Goal: Information Seeking & Learning: Check status

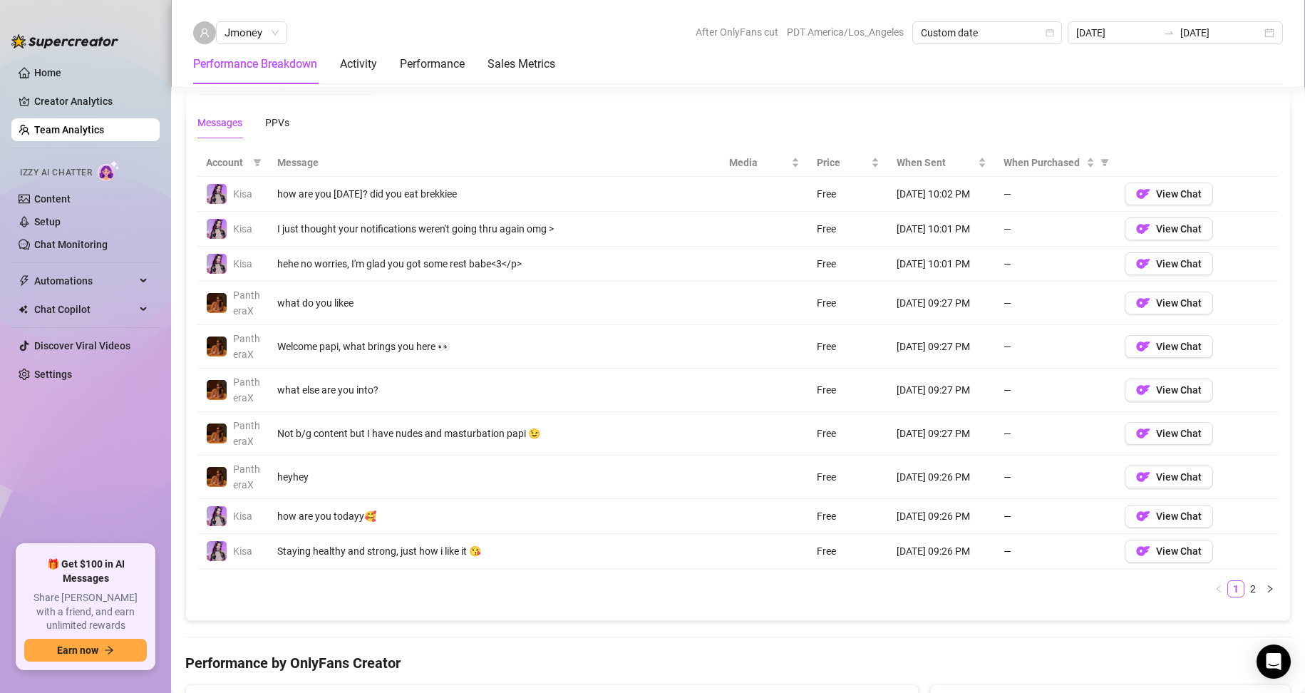
scroll to position [998, 0]
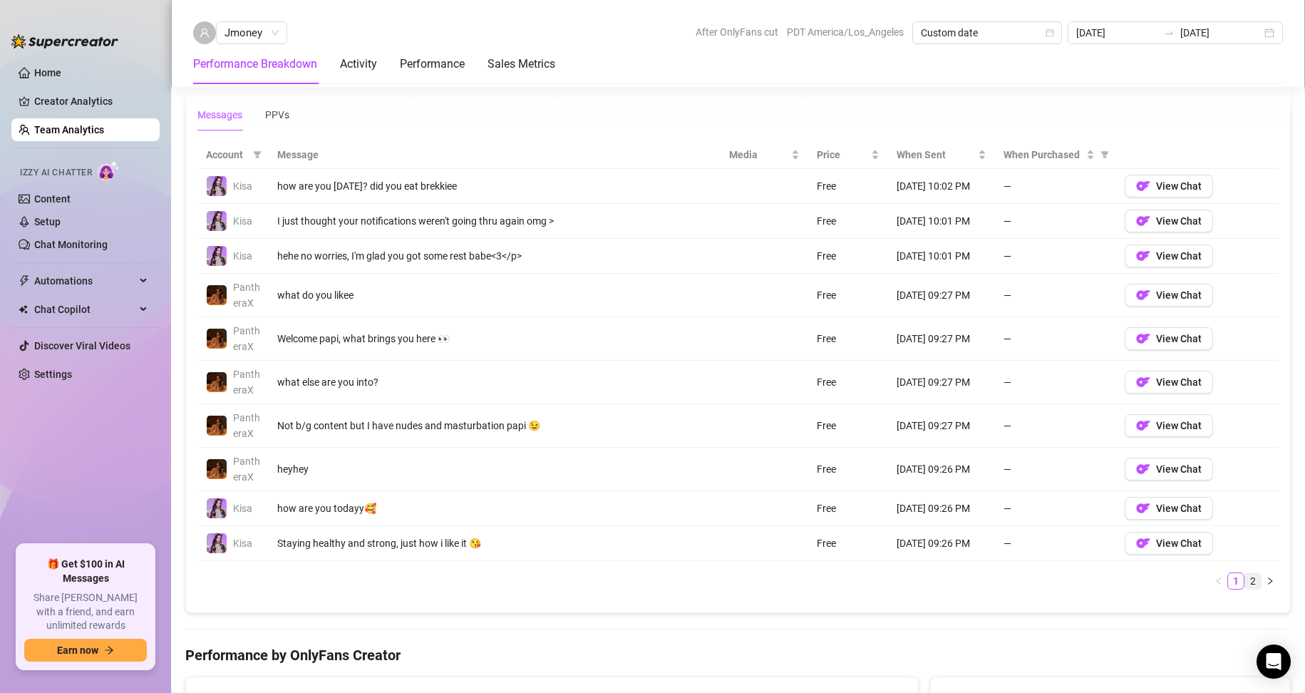
click at [1245, 579] on link "2" at bounding box center [1253, 581] width 16 height 16
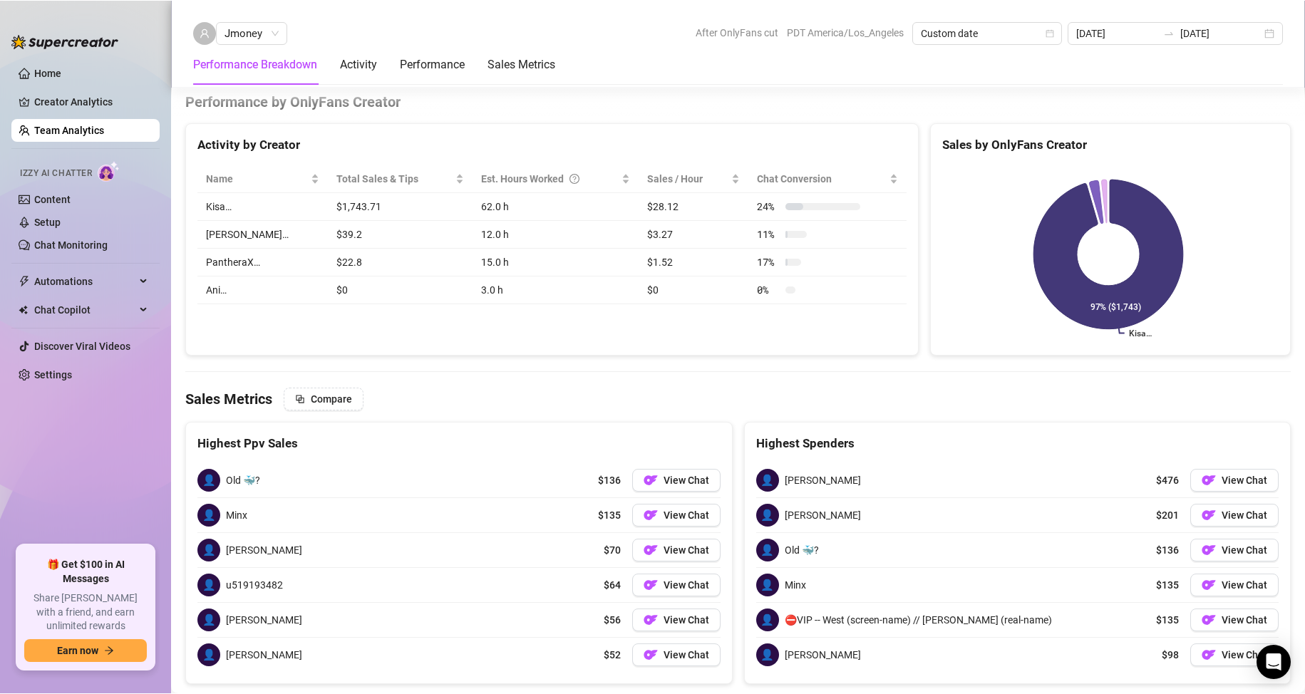
scroll to position [1354, 0]
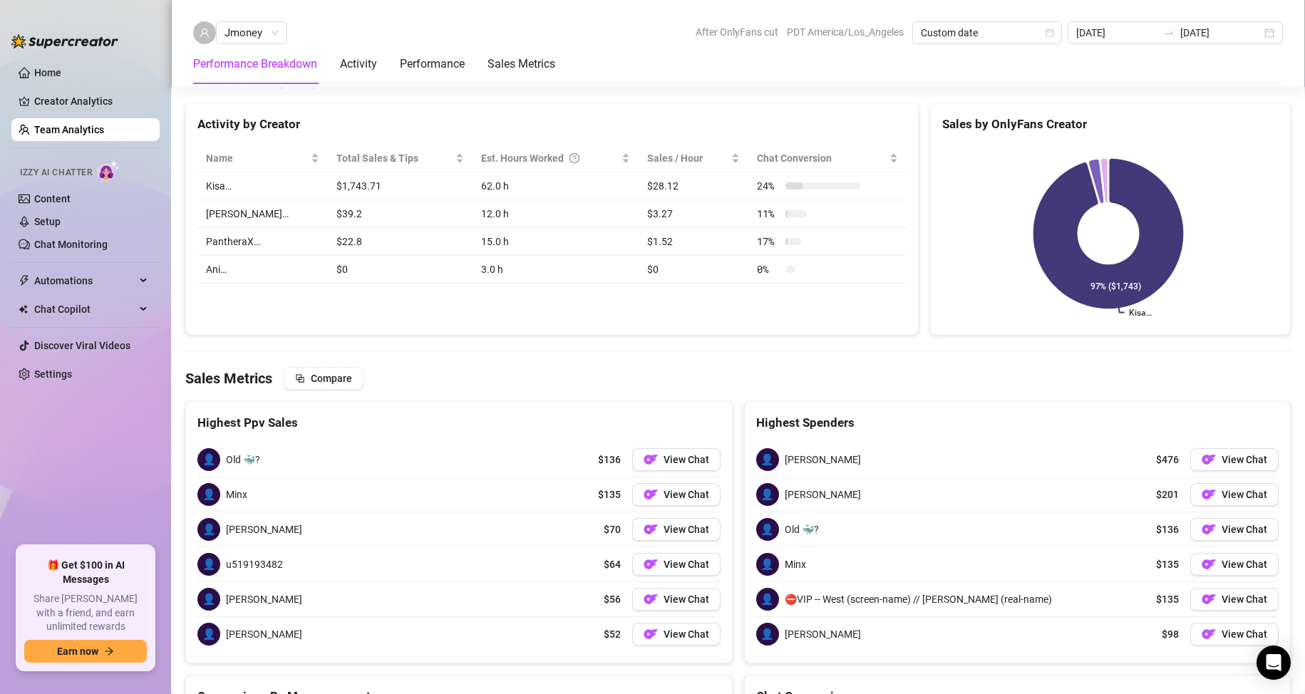
click at [75, 128] on link "Team Analytics" at bounding box center [69, 129] width 70 height 11
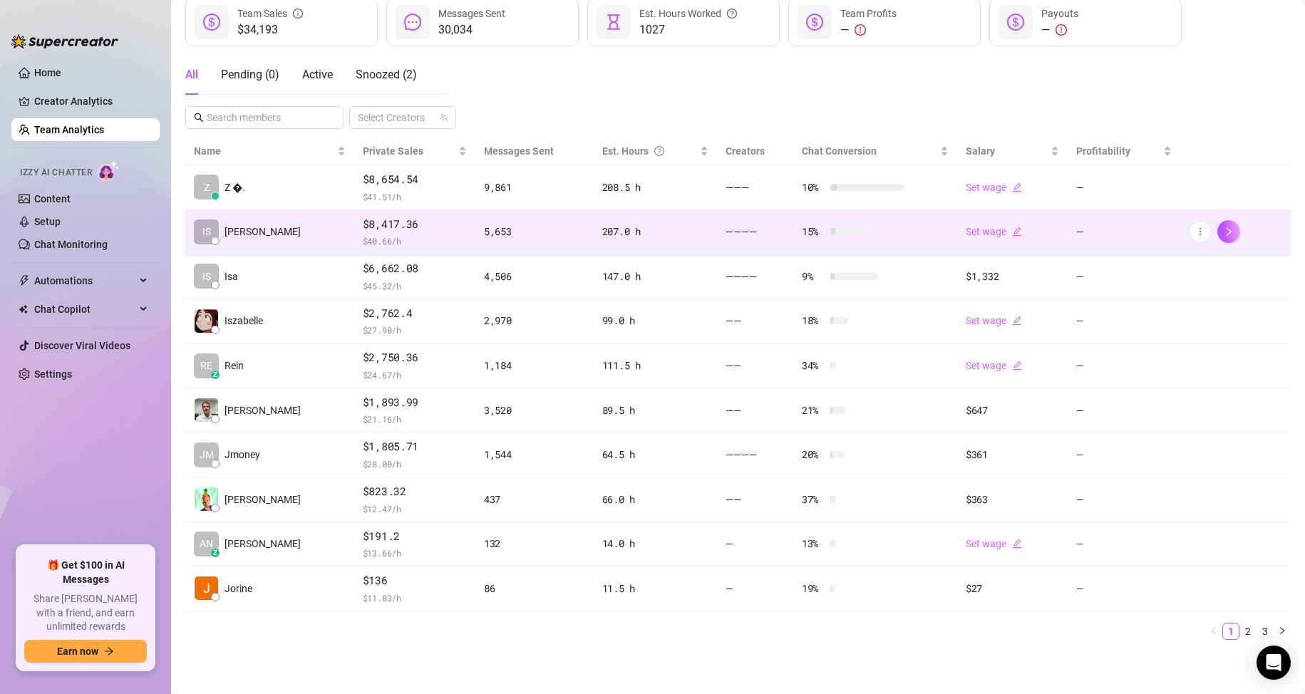
scroll to position [202, 0]
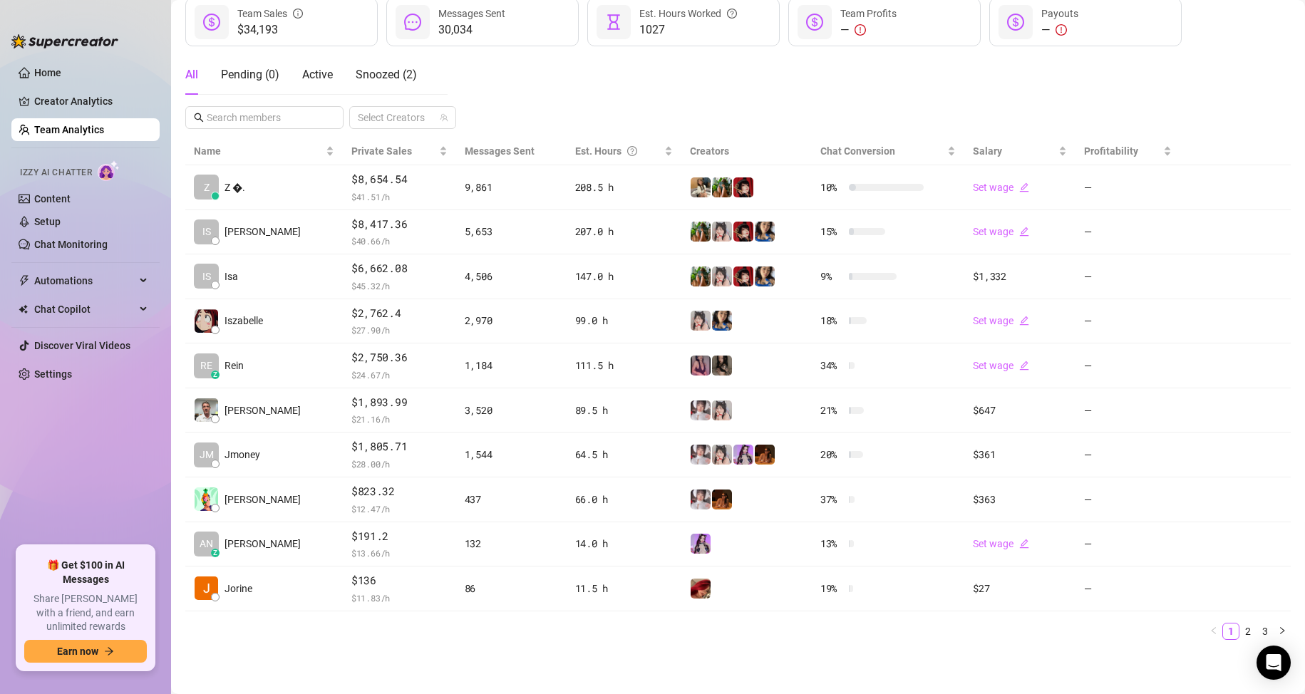
drag, startPoint x: 714, startPoint y: 665, endPoint x: 706, endPoint y: 588, distance: 77.4
click at [714, 664] on main "Team 21 team members Export Manage Team & Permissions Invite your team! Add tea…" at bounding box center [738, 246] width 1134 height 896
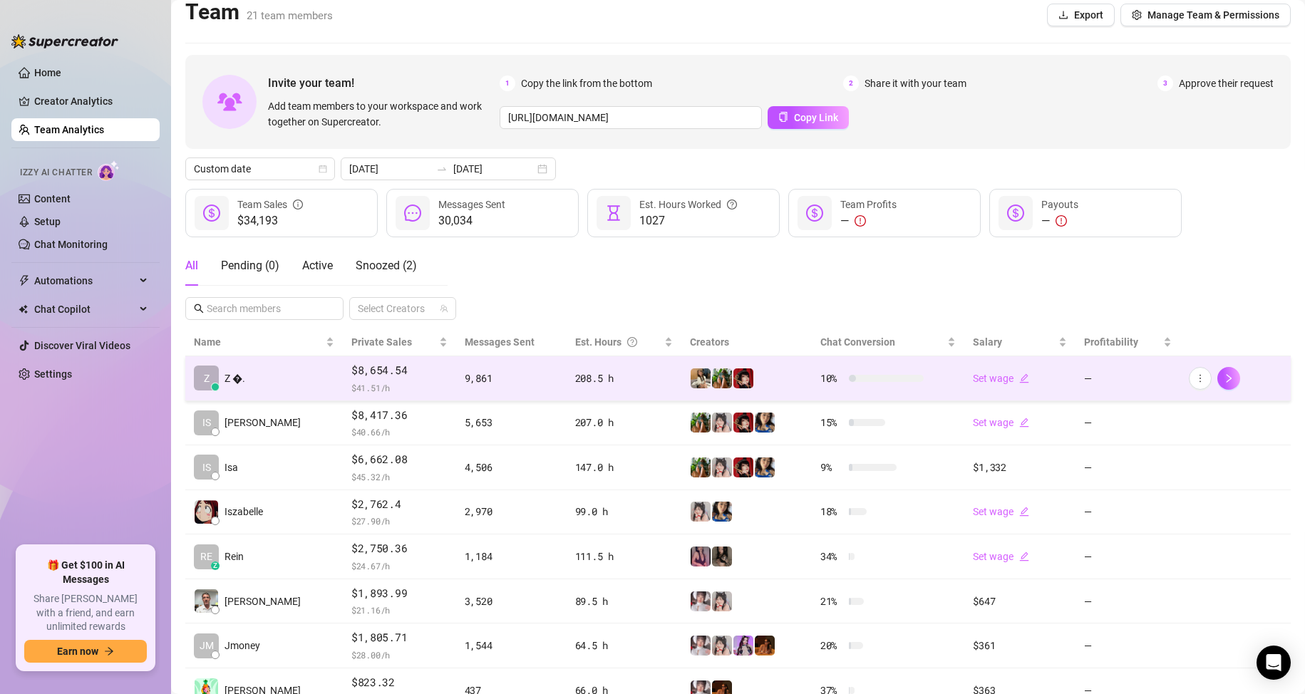
scroll to position [0, 0]
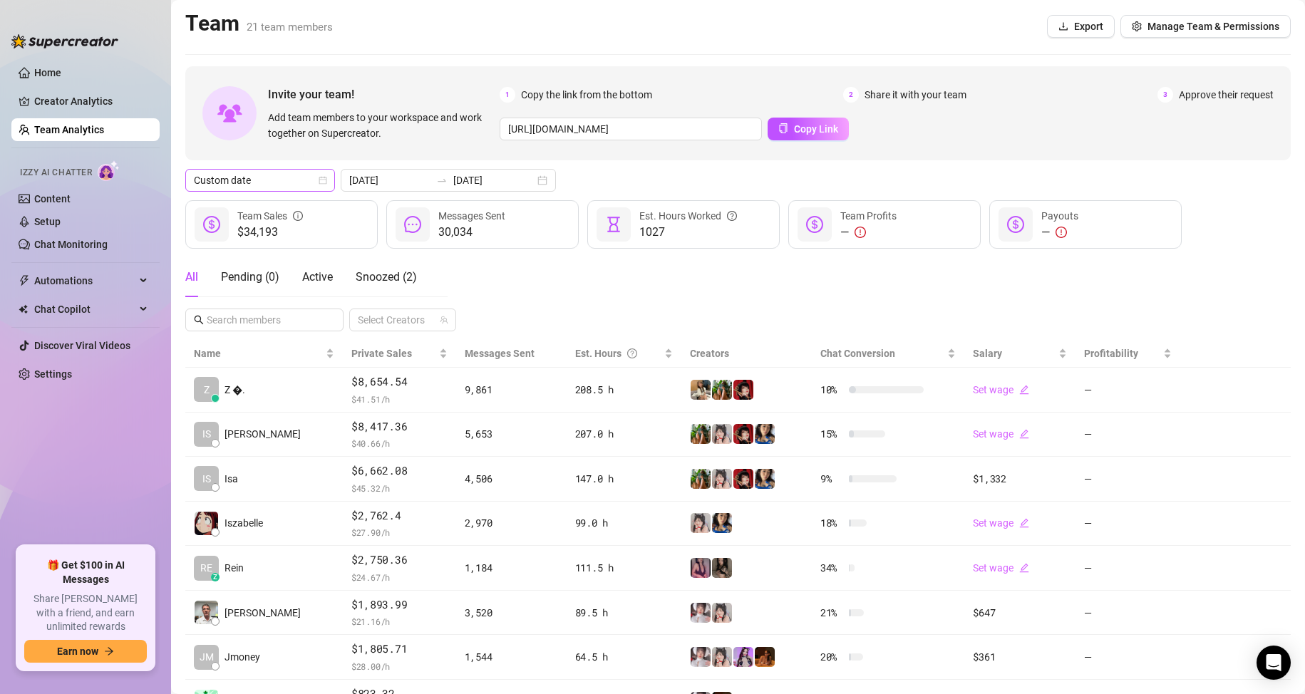
click at [304, 169] on div "Custom date" at bounding box center [260, 180] width 150 height 23
click at [276, 299] on div "Custom date" at bounding box center [260, 300] width 127 height 16
click at [392, 174] on input "[DATE]" at bounding box center [389, 180] width 81 height 16
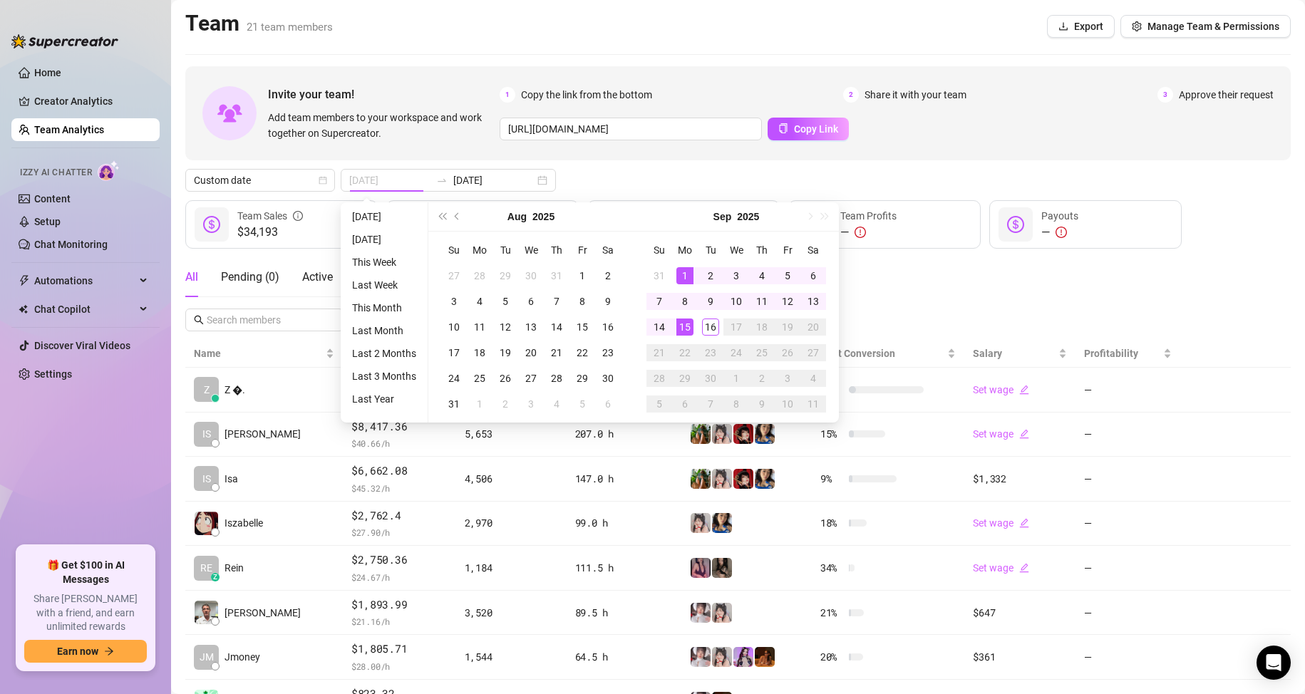
click at [683, 274] on div "1" at bounding box center [684, 275] width 17 height 17
type input "[DATE]"
click at [689, 326] on div "15" at bounding box center [684, 327] width 17 height 17
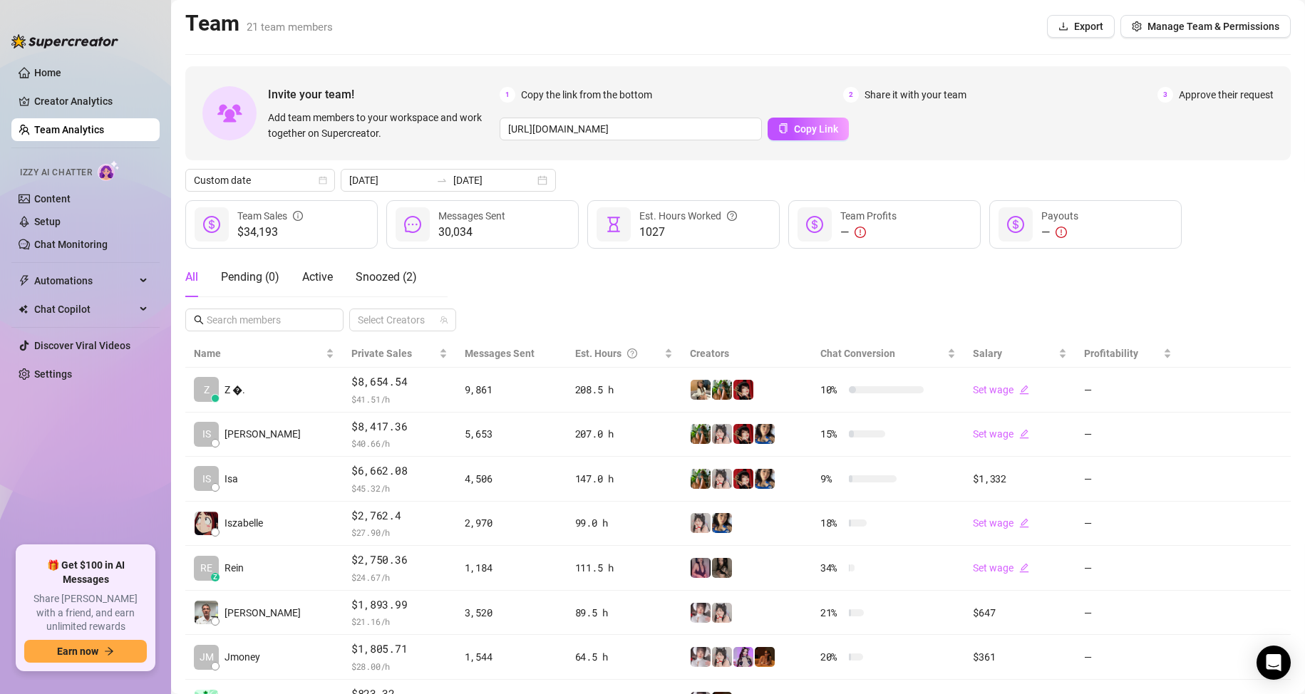
click at [901, 287] on div "All Pending ( 0 ) Active Snoozed ( 2 ) Select Creators" at bounding box center [737, 294] width 1105 height 74
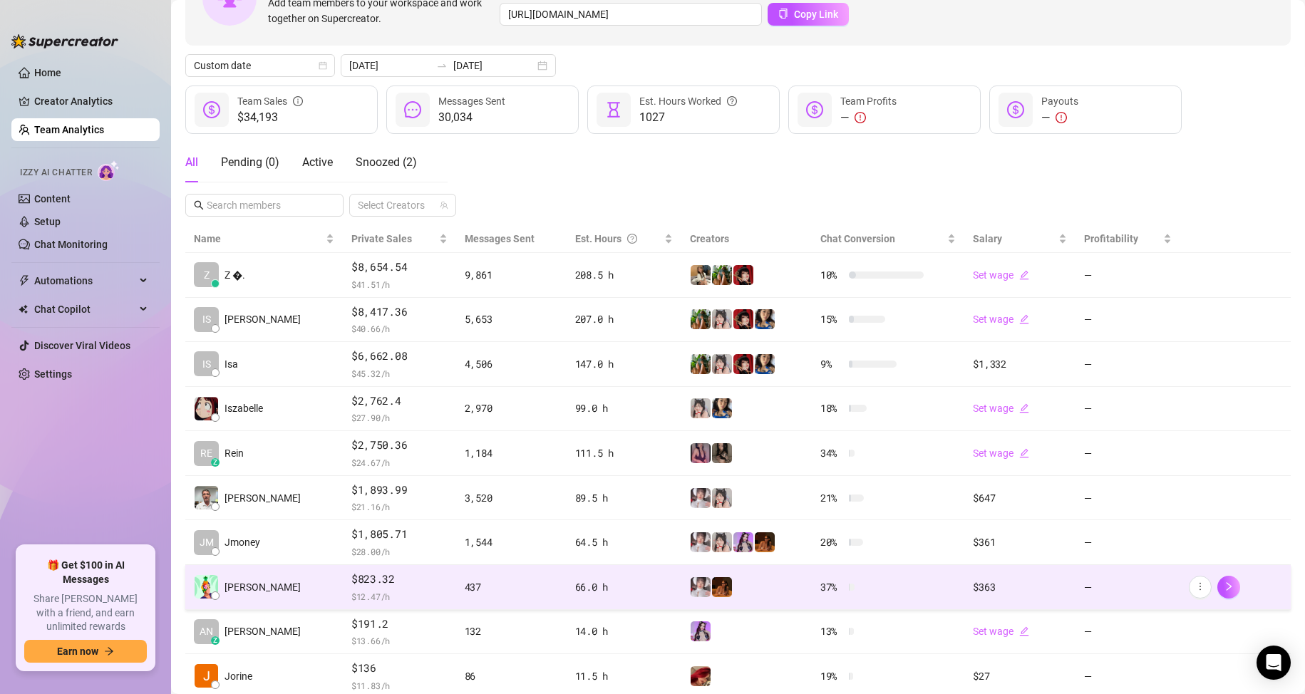
scroll to position [143, 0]
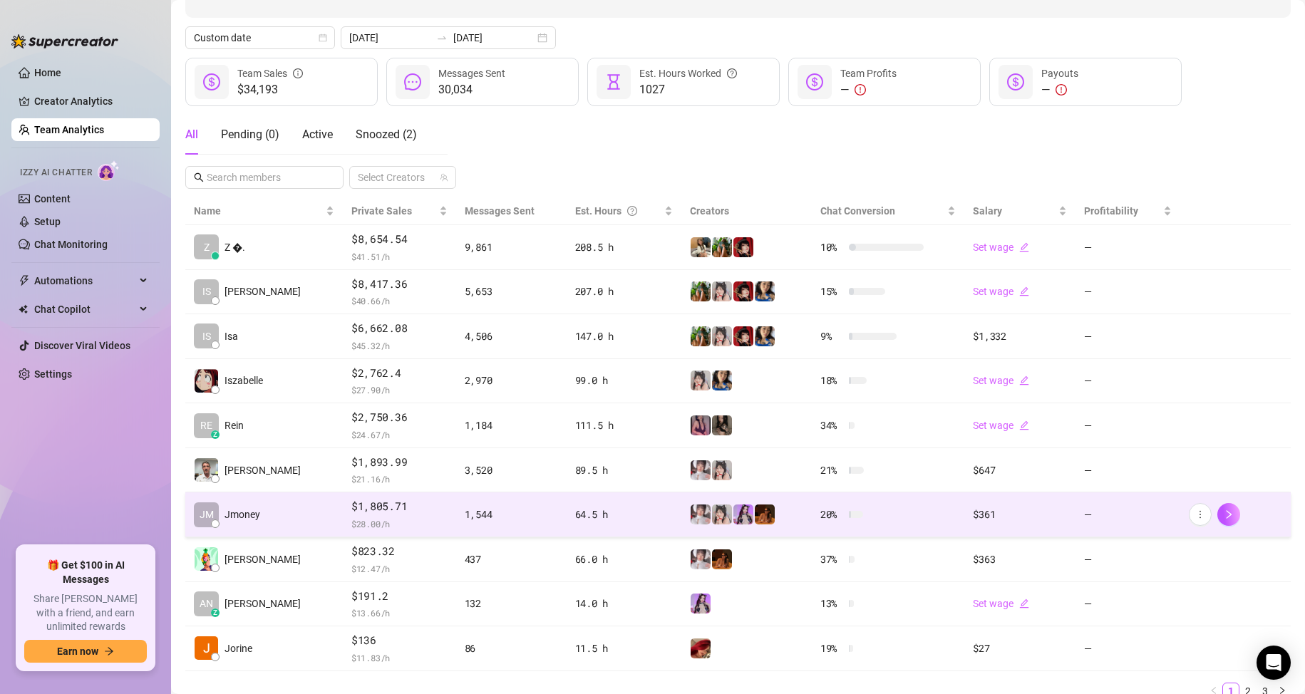
click at [281, 526] on td "[PERSON_NAME]" at bounding box center [263, 514] width 157 height 45
